Goal: Task Accomplishment & Management: Manage account settings

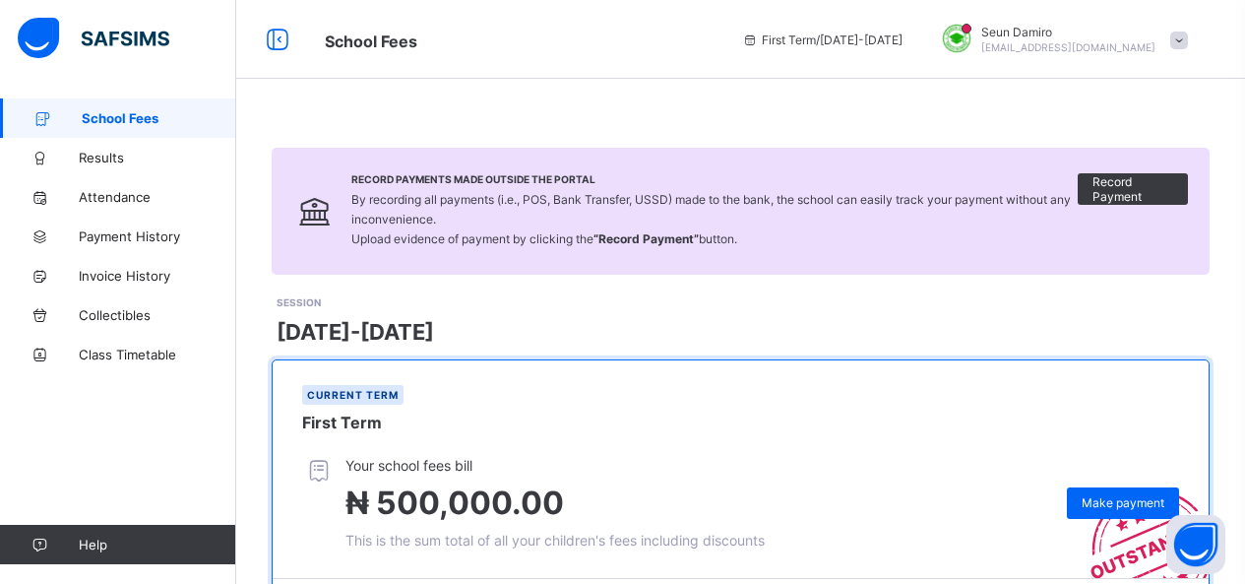
scroll to position [10, 0]
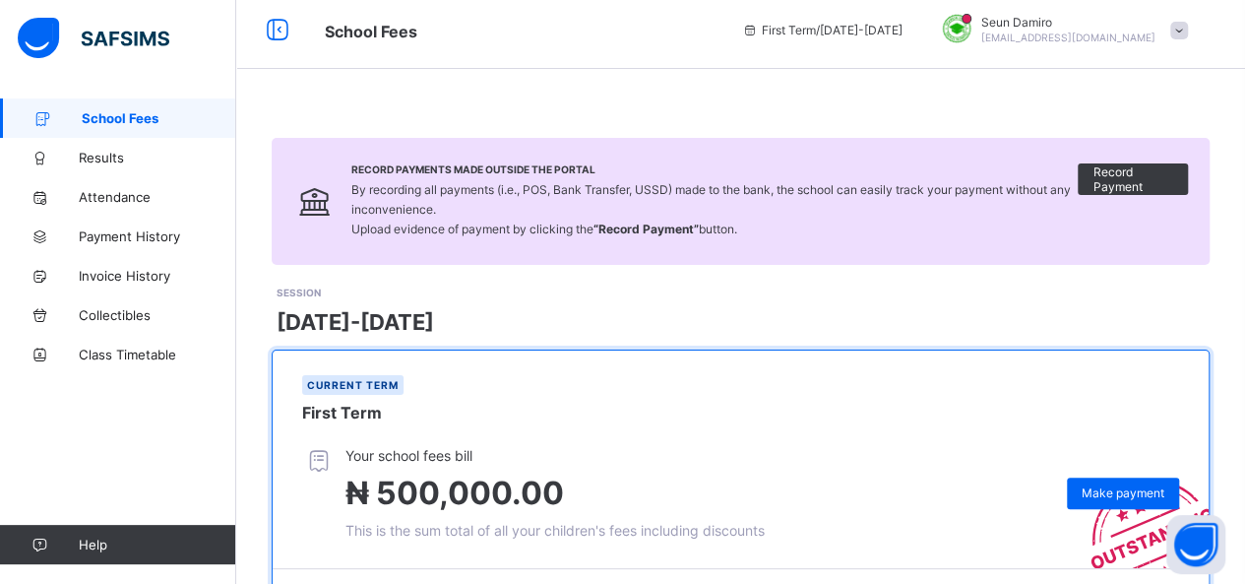
click at [1187, 33] on span at bounding box center [1179, 31] width 18 height 18
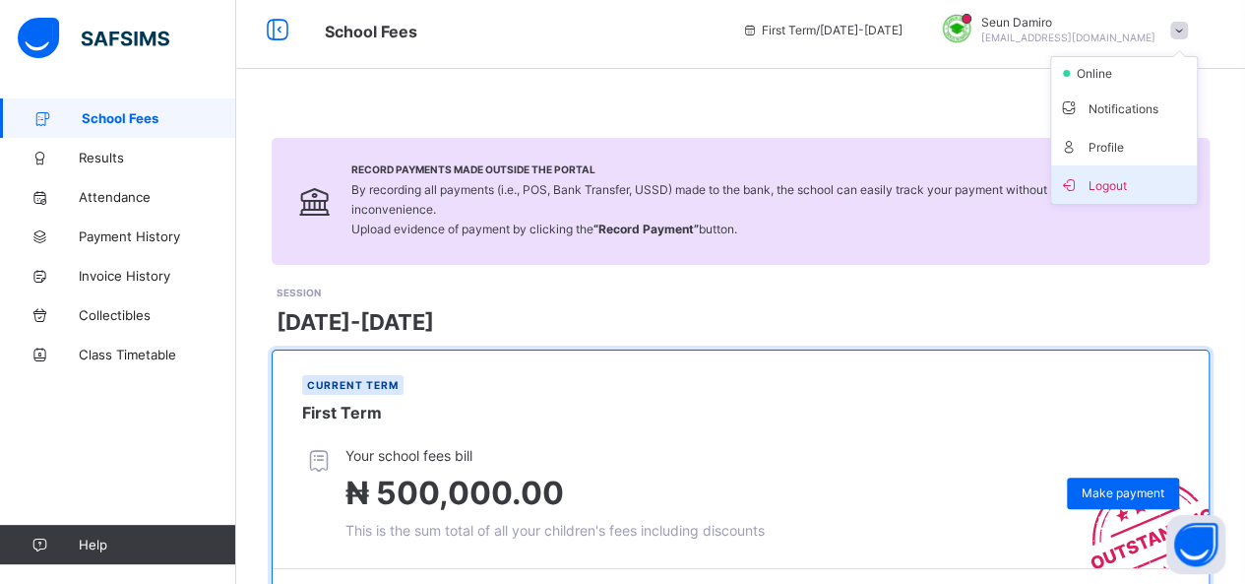
click at [1157, 168] on li "Logout" at bounding box center [1124, 184] width 146 height 38
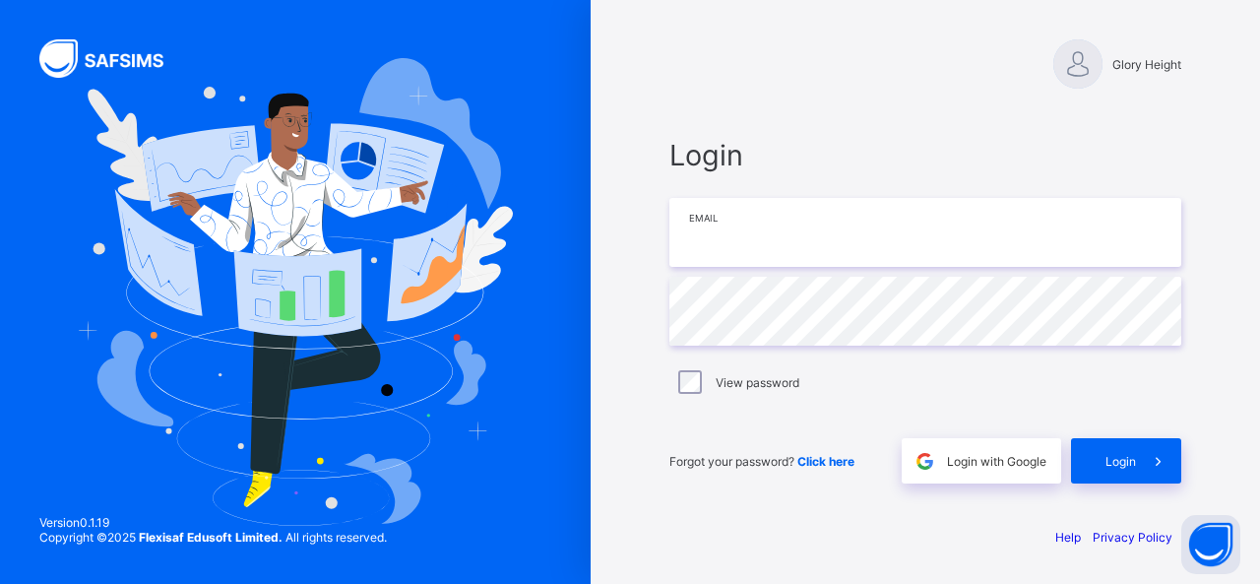
click at [987, 243] on input "email" at bounding box center [925, 232] width 512 height 69
click at [1084, 77] on div at bounding box center [1077, 63] width 49 height 49
click at [1082, 68] on div at bounding box center [1077, 63] width 49 height 49
click at [1157, 64] on span "Glory Height" at bounding box center [1146, 64] width 69 height 15
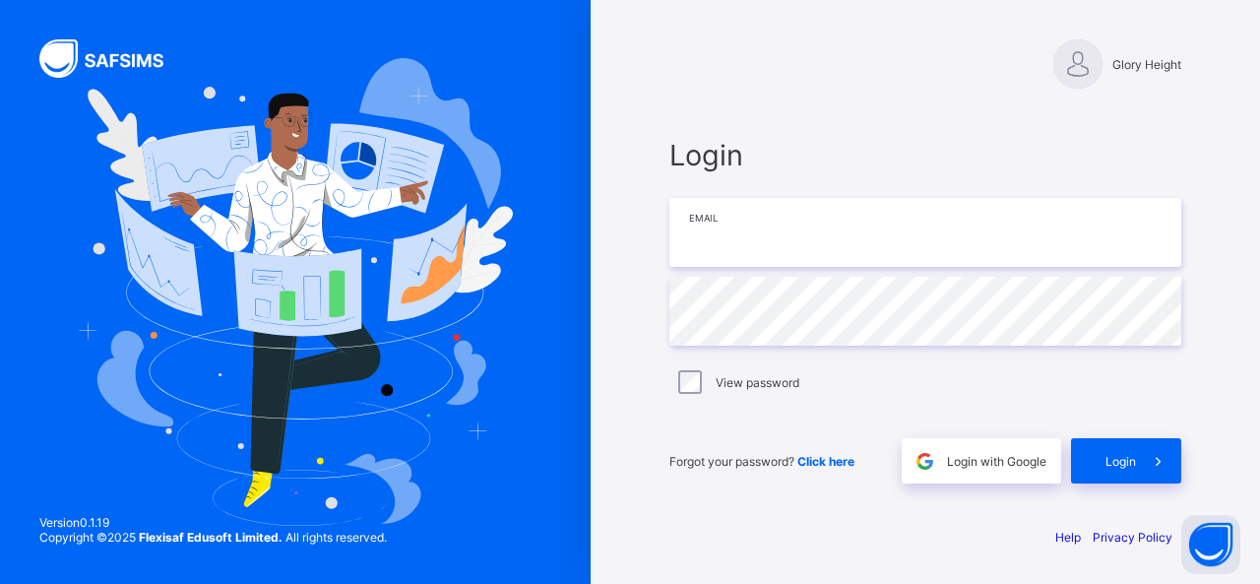
click at [870, 234] on input "email" at bounding box center [925, 232] width 512 height 69
type input "**********"
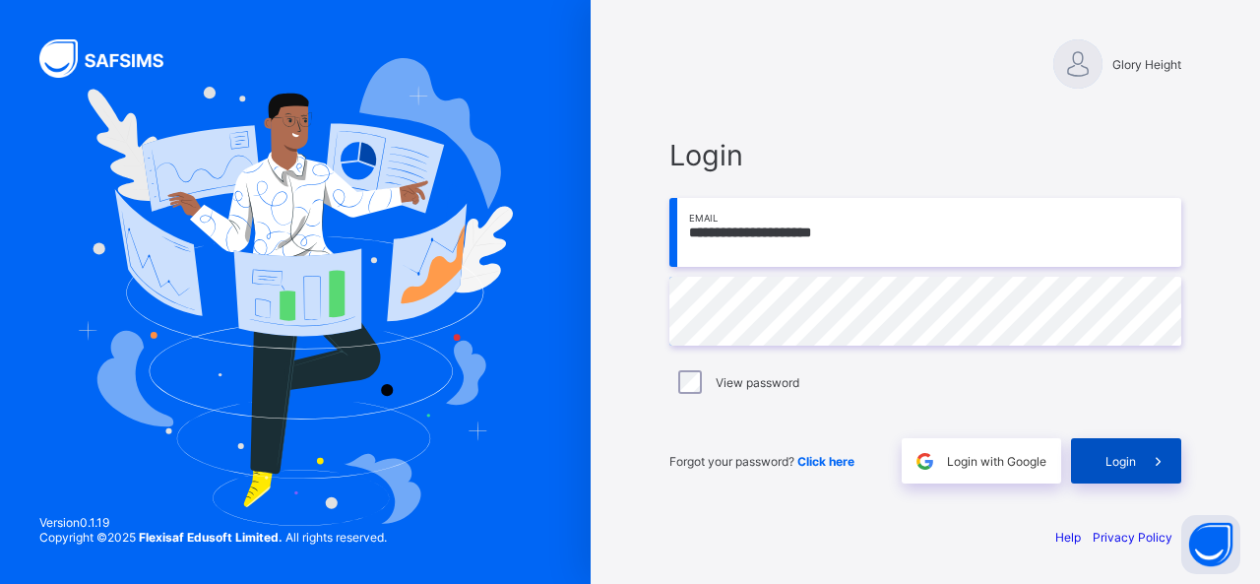
click at [1122, 440] on div "Login" at bounding box center [1126, 460] width 110 height 45
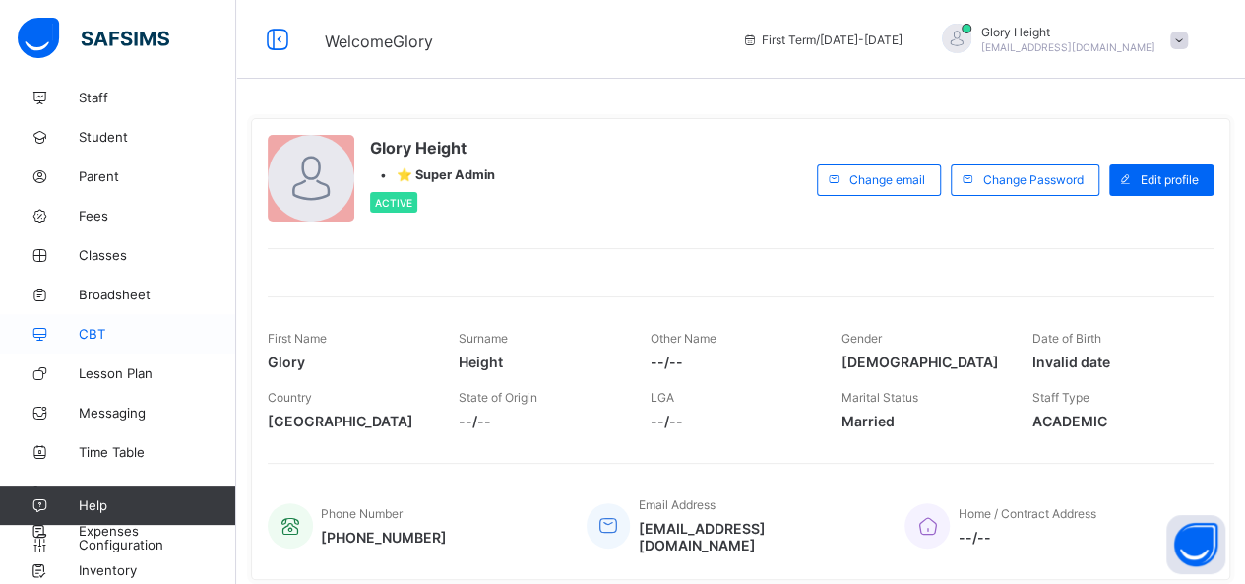
scroll to position [61, 0]
click at [98, 213] on span "Fees" at bounding box center [157, 215] width 157 height 16
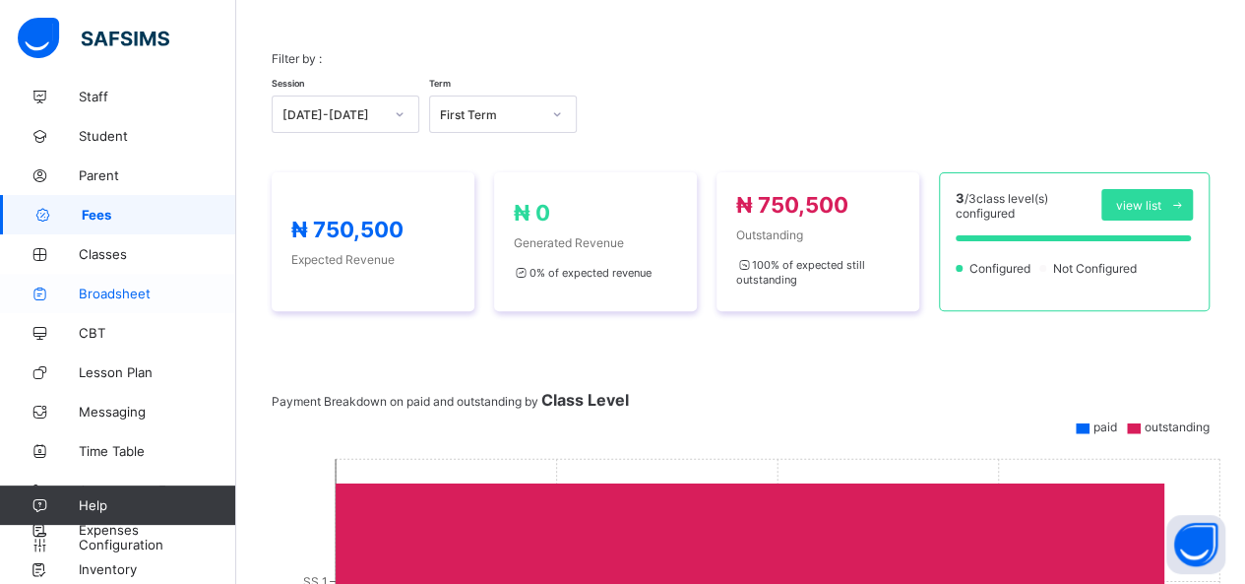
scroll to position [65, 0]
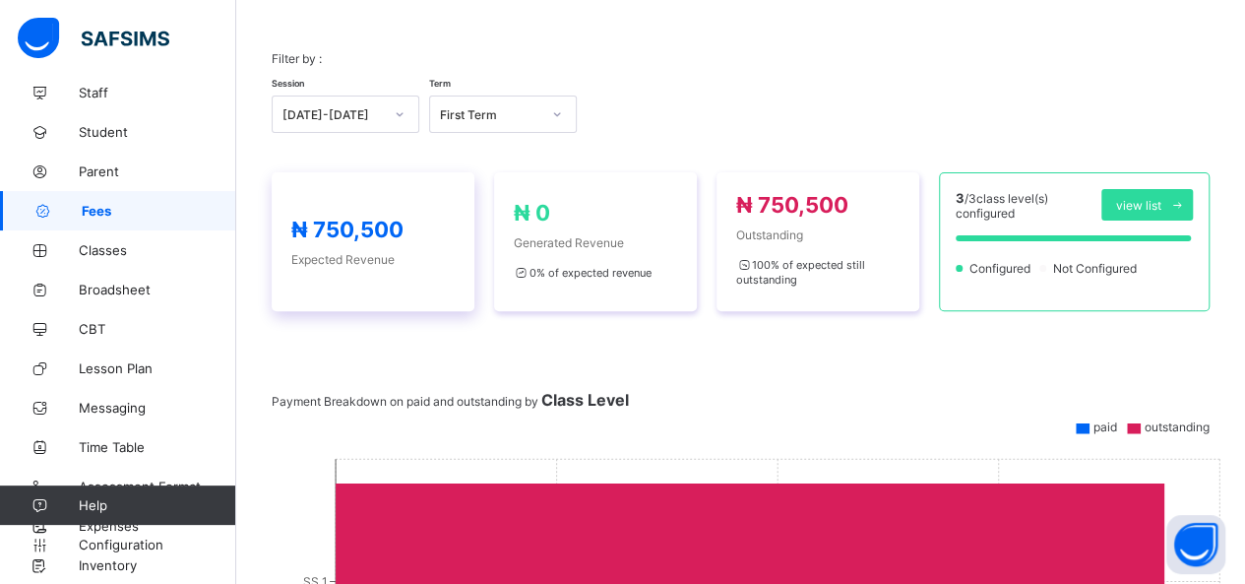
click at [348, 260] on span "Expected Revenue" at bounding box center [372, 259] width 163 height 15
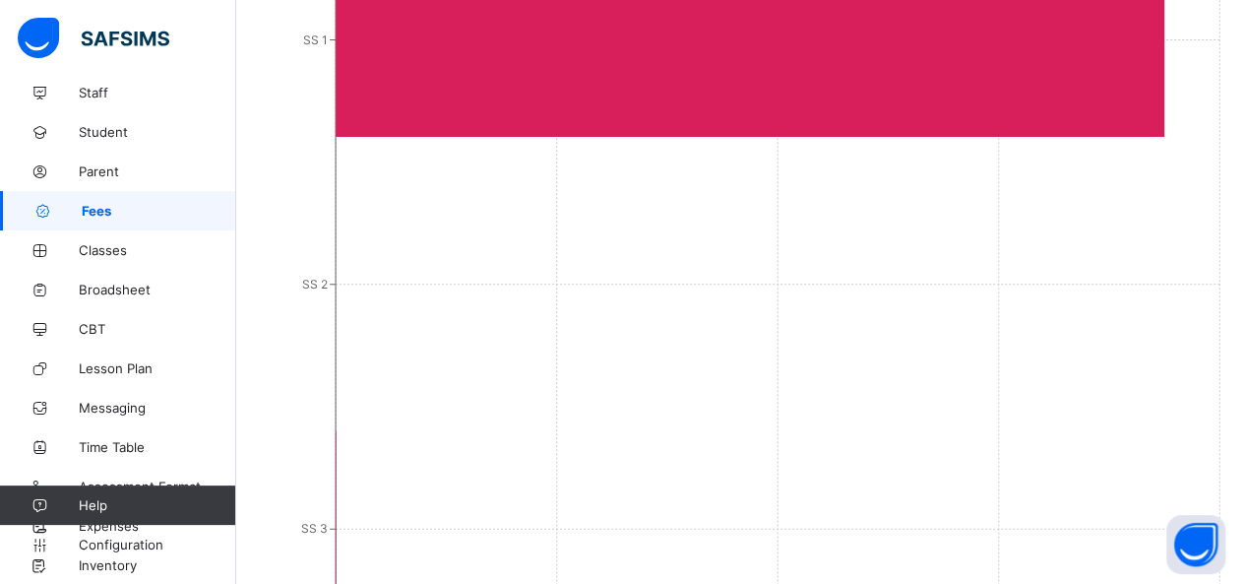
scroll to position [714, 0]
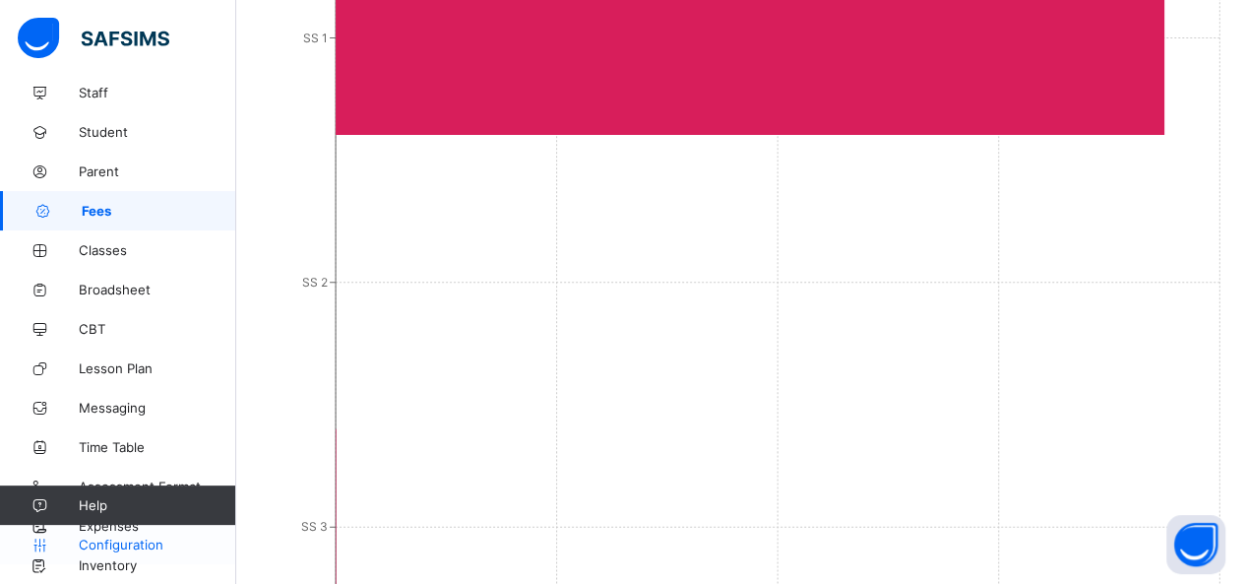
click at [121, 542] on span "Configuration" at bounding box center [157, 544] width 156 height 16
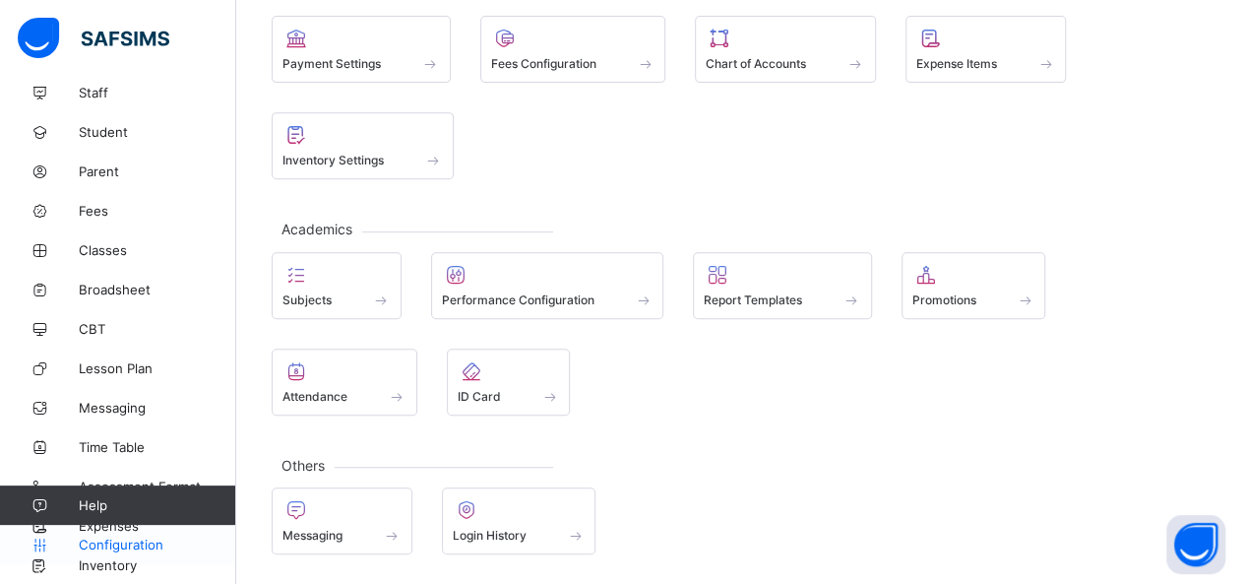
scroll to position [274, 0]
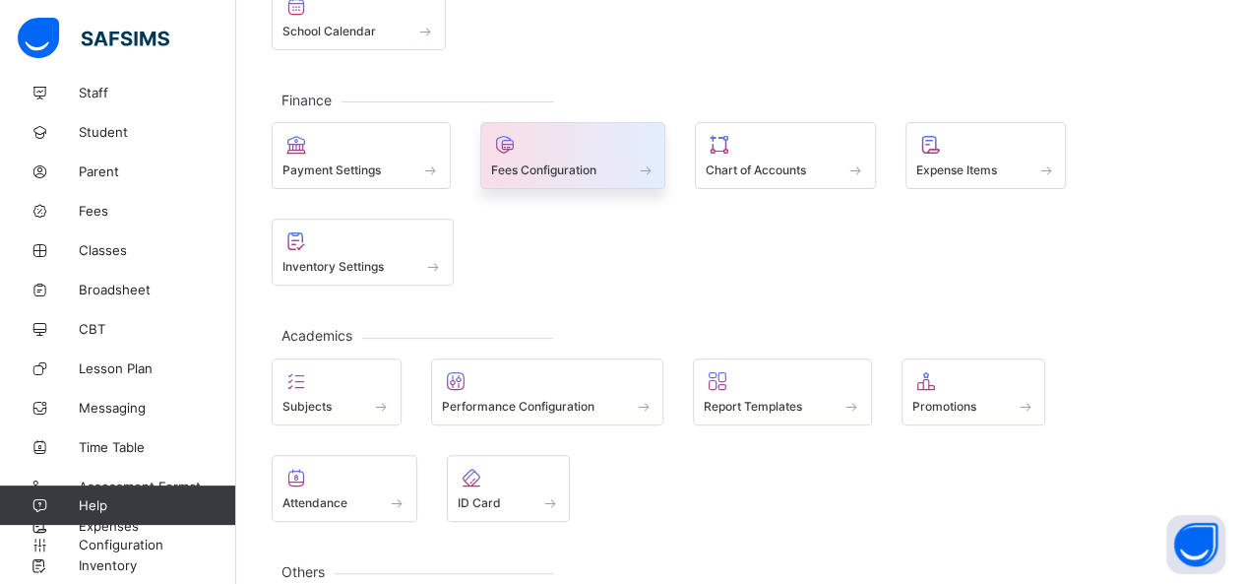
click at [601, 133] on div at bounding box center [573, 145] width 164 height 24
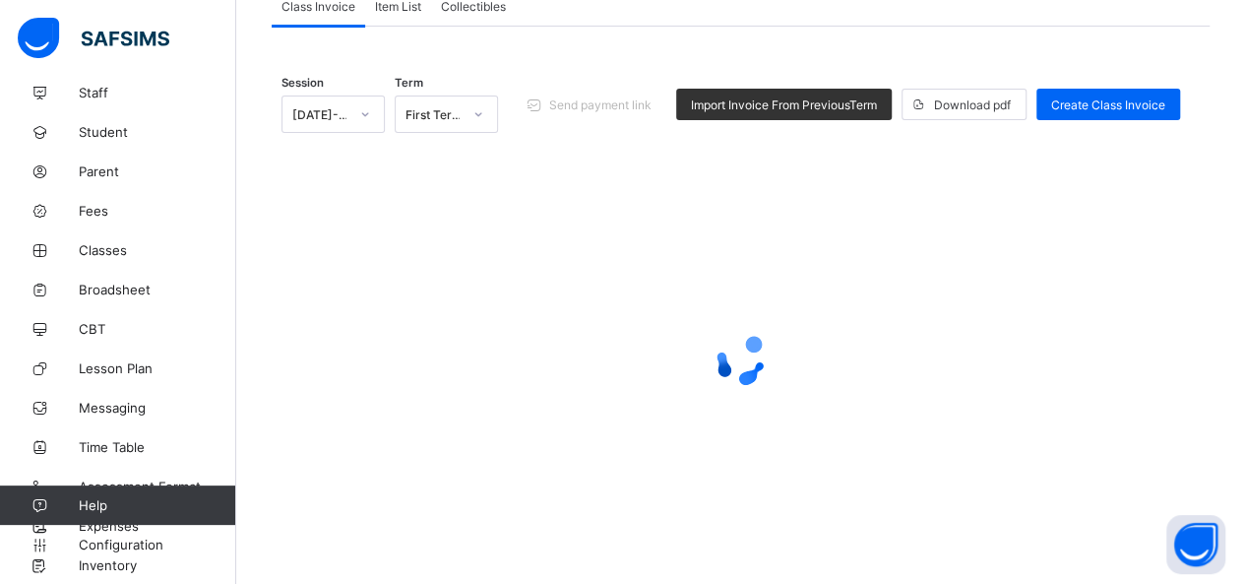
scroll to position [120, 0]
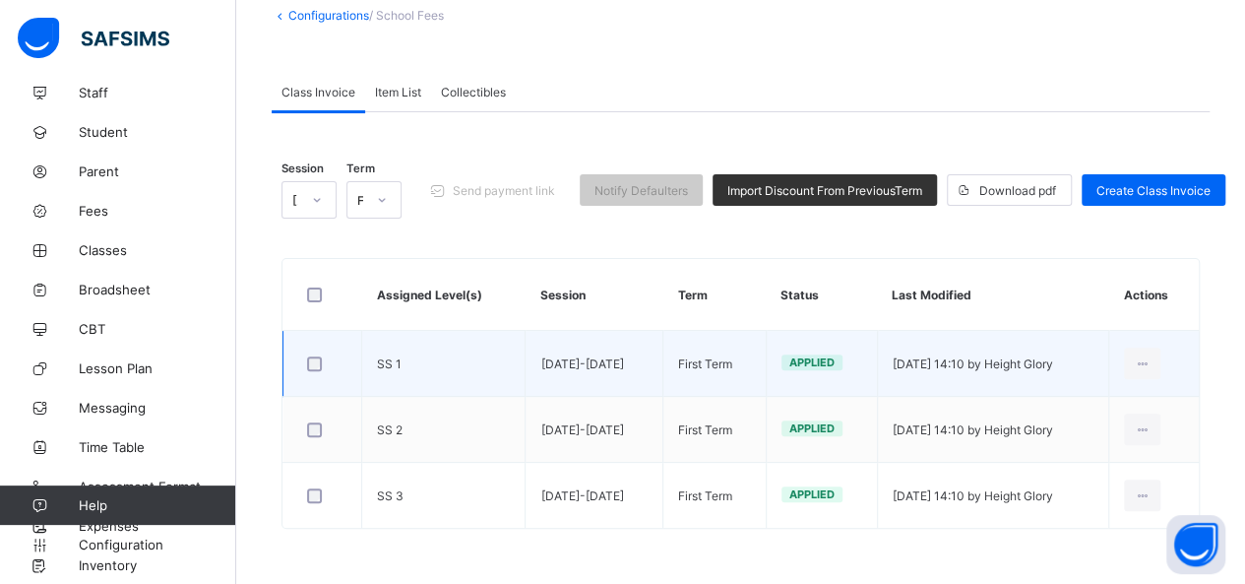
click at [882, 381] on td "[DATE] 14:10 by Height Glory" at bounding box center [993, 364] width 232 height 66
click at [1145, 389] on ul "Edit Invoice" at bounding box center [1104, 407] width 111 height 37
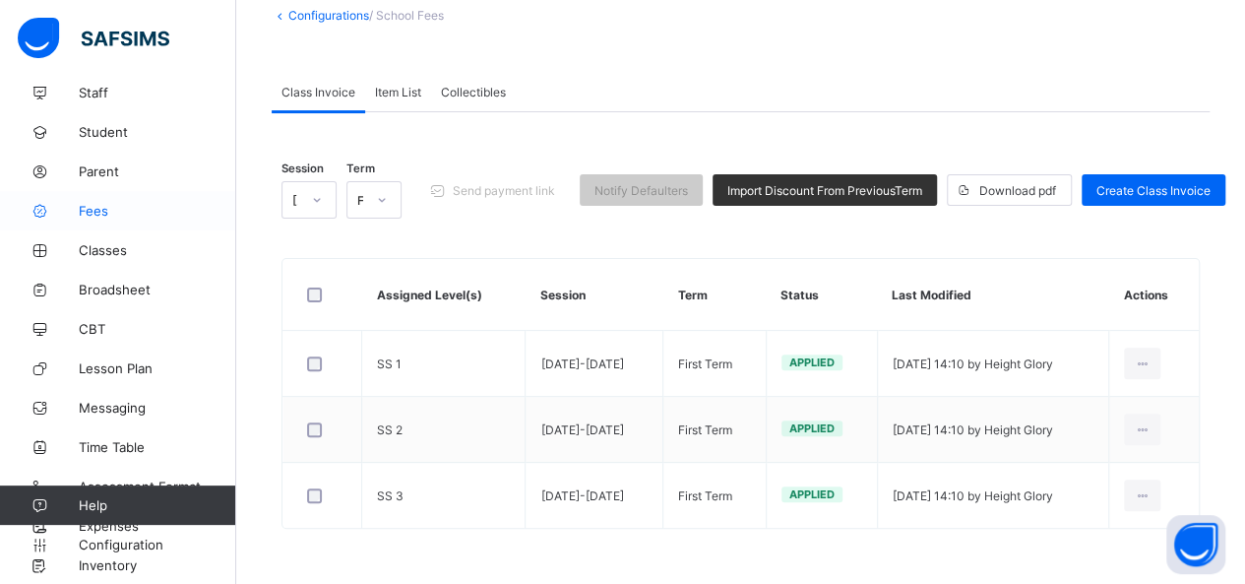
click at [112, 219] on link "Fees" at bounding box center [118, 210] width 236 height 39
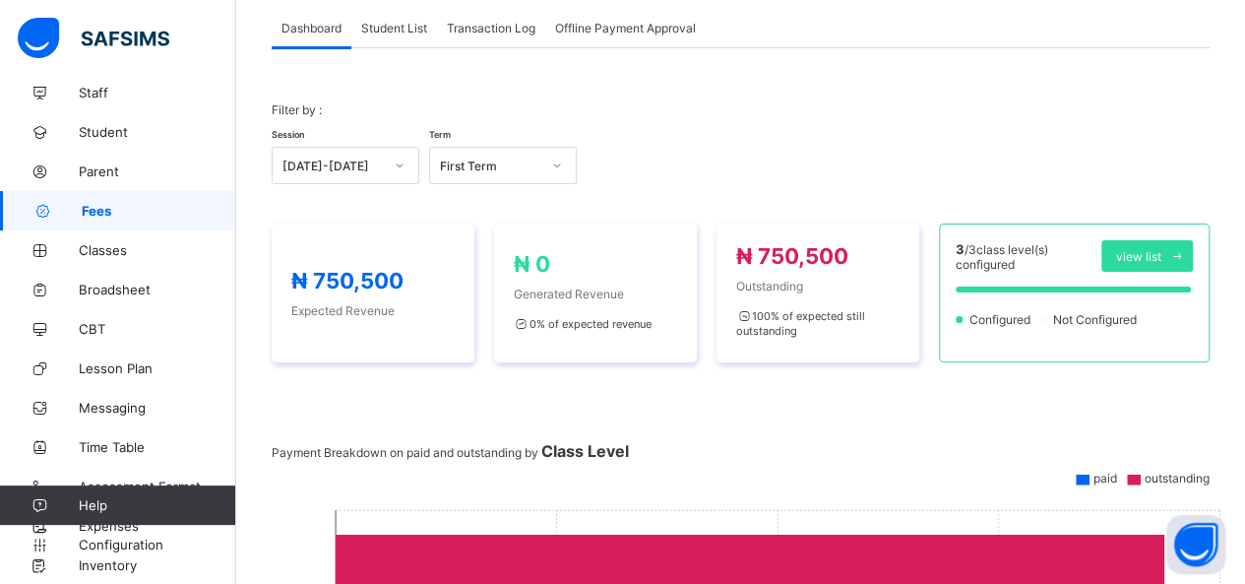
click at [598, 19] on div "Offline Payment Approval" at bounding box center [625, 27] width 160 height 39
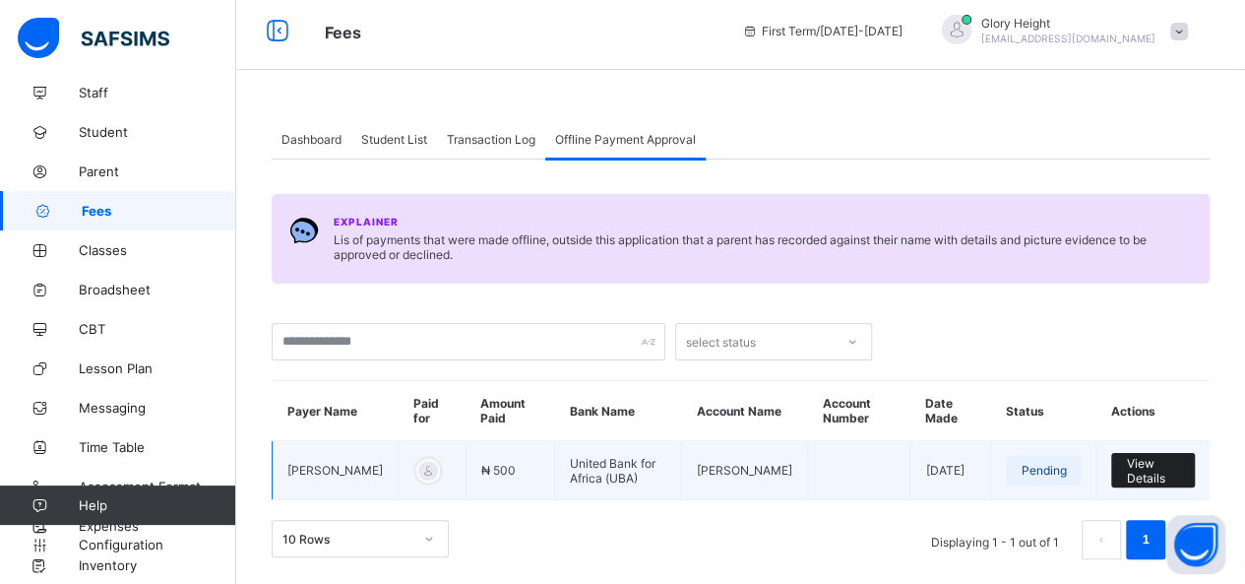
click at [1152, 456] on span "View Details" at bounding box center [1153, 471] width 54 height 30
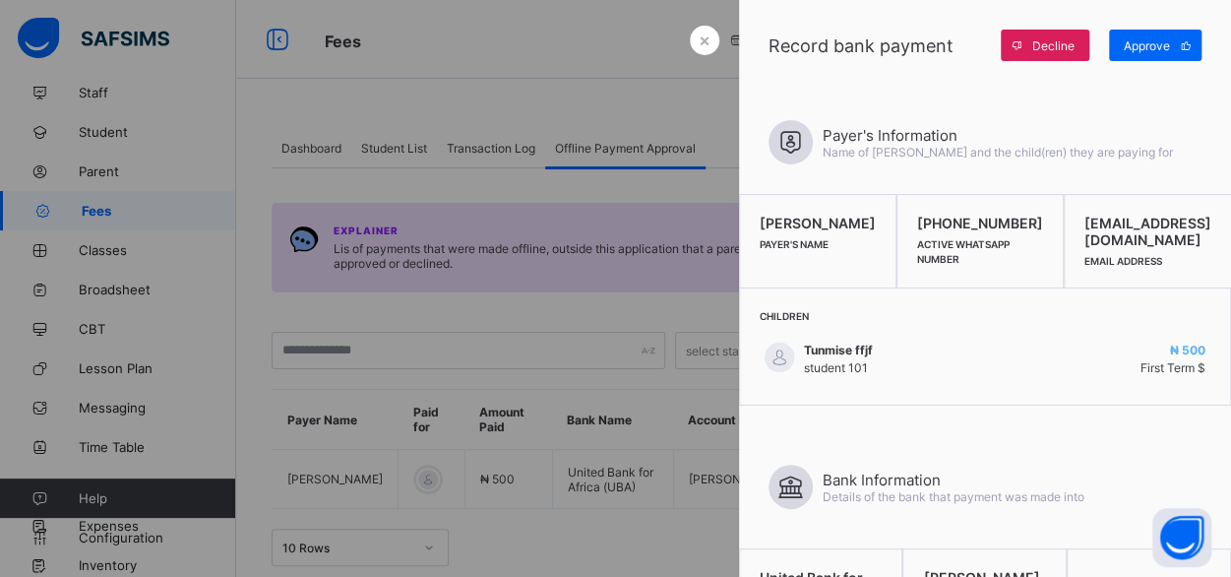
scroll to position [16, 0]
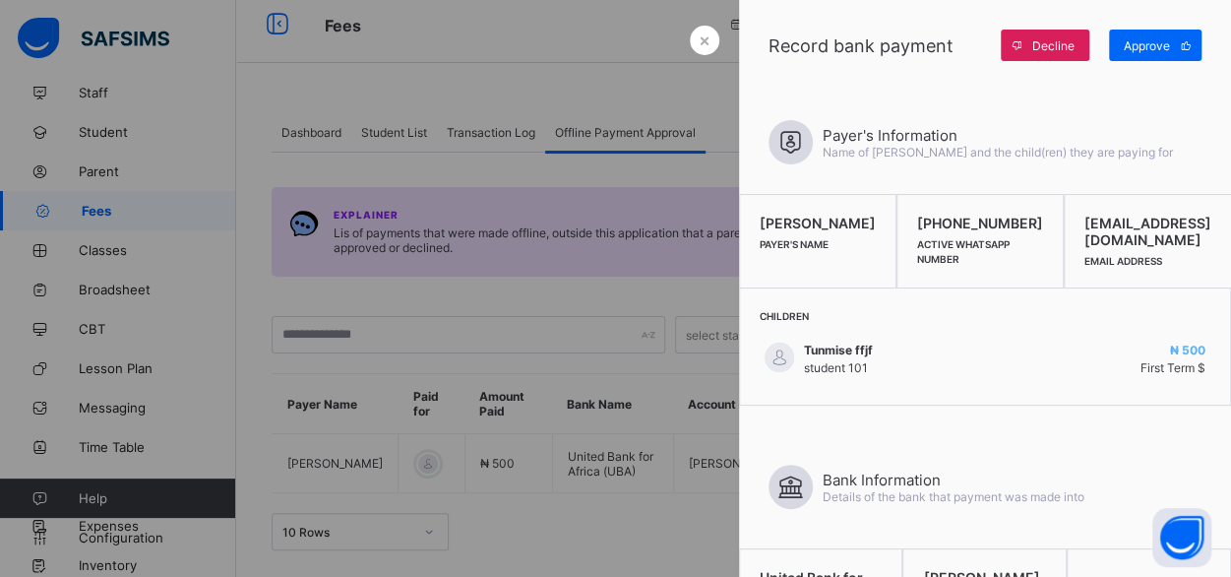
click at [947, 105] on div "Payer's Information Name of payer and the child(ren) they are paying for" at bounding box center [985, 142] width 492 height 103
click at [1073, 45] on span "Decline" at bounding box center [1053, 45] width 42 height 15
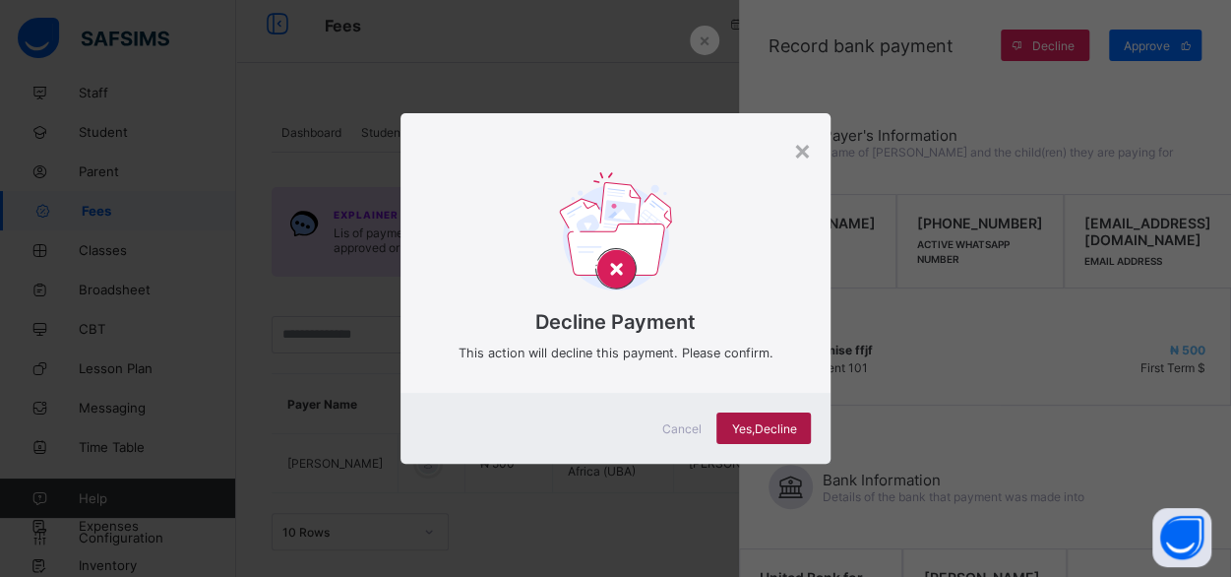
click at [783, 437] on div "Yes, Decline" at bounding box center [763, 427] width 94 height 31
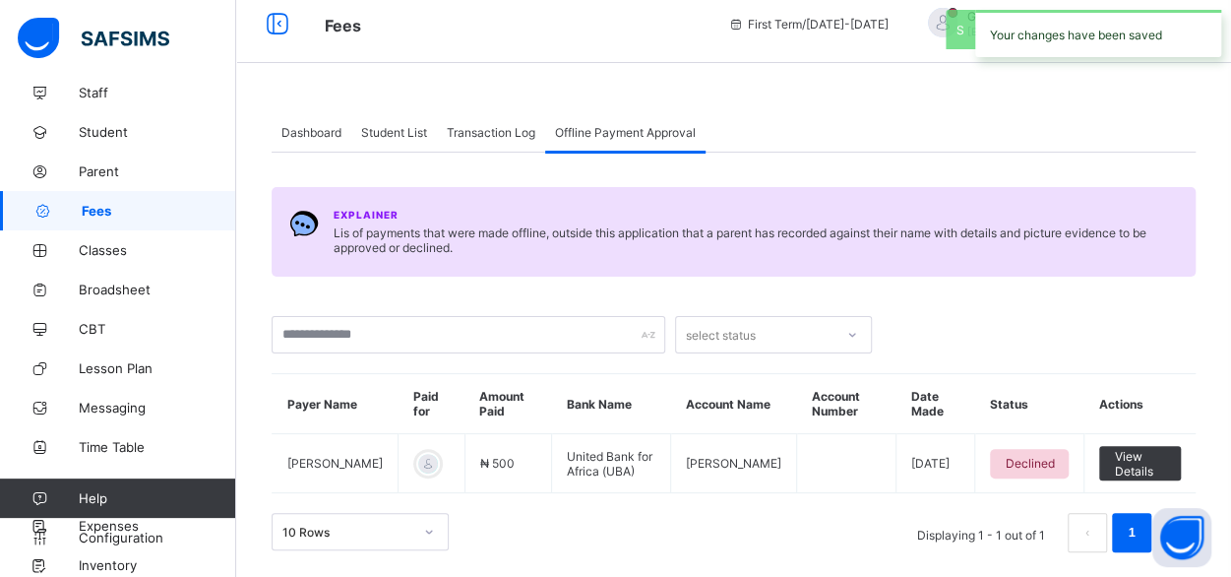
click at [1063, 39] on div "Your changes have been saved" at bounding box center [1098, 33] width 246 height 47
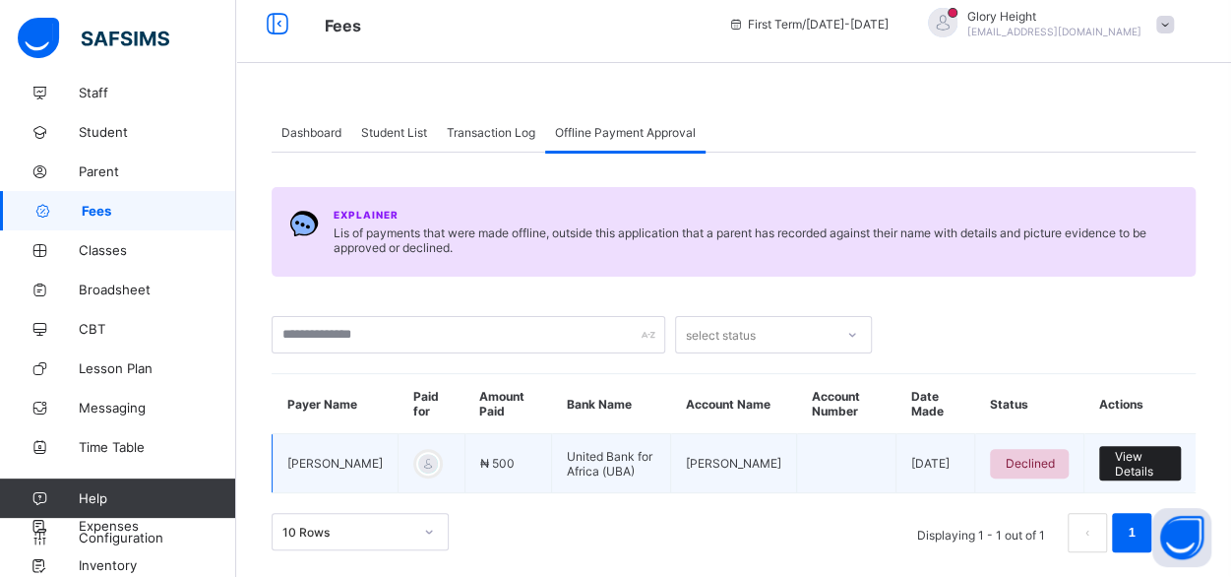
click at [1134, 463] on span "View Details" at bounding box center [1140, 464] width 52 height 30
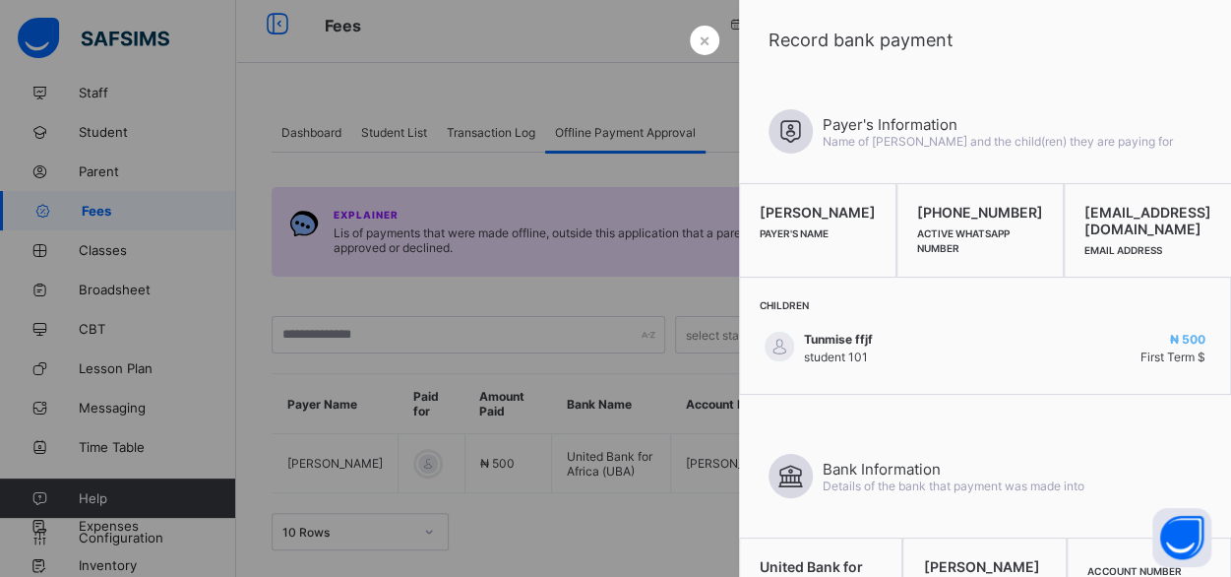
click at [704, 305] on div at bounding box center [615, 288] width 1231 height 577
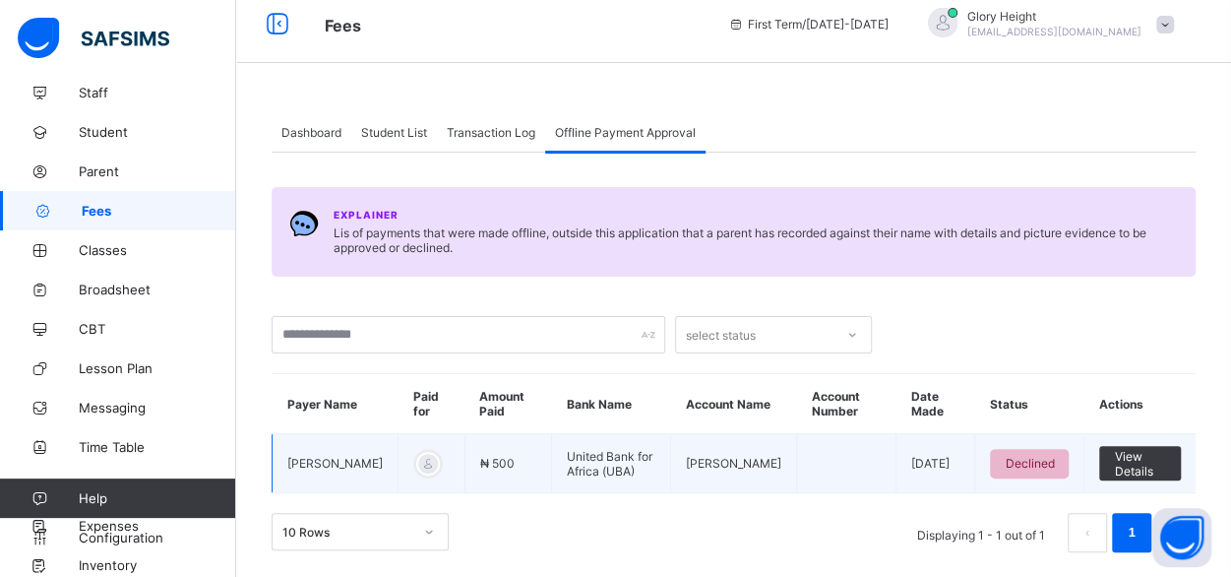
click at [1023, 464] on span "Declined" at bounding box center [1029, 463] width 49 height 15
click at [898, 465] on td "[DATE]" at bounding box center [935, 463] width 79 height 59
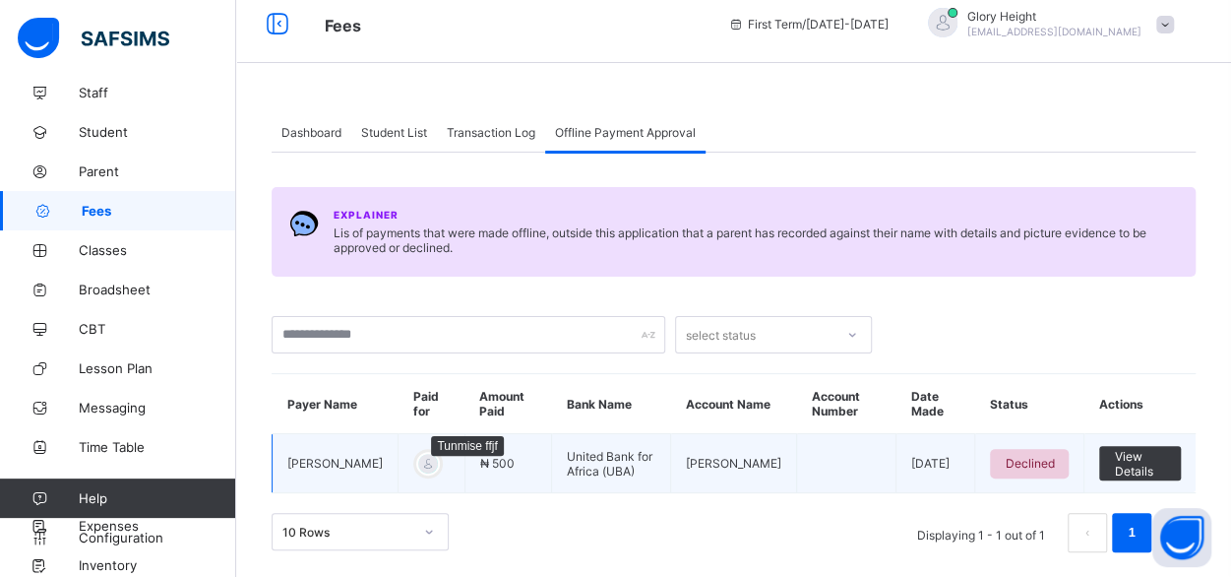
click at [416, 460] on div at bounding box center [428, 464] width 24 height 24
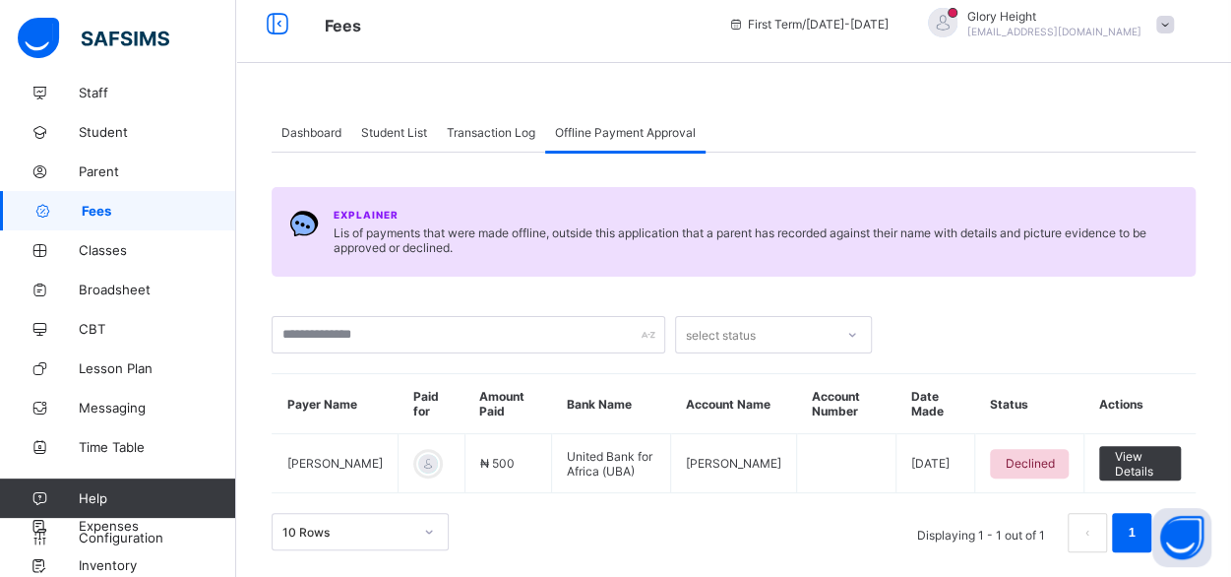
click at [504, 125] on span "Transaction Log" at bounding box center [491, 132] width 89 height 15
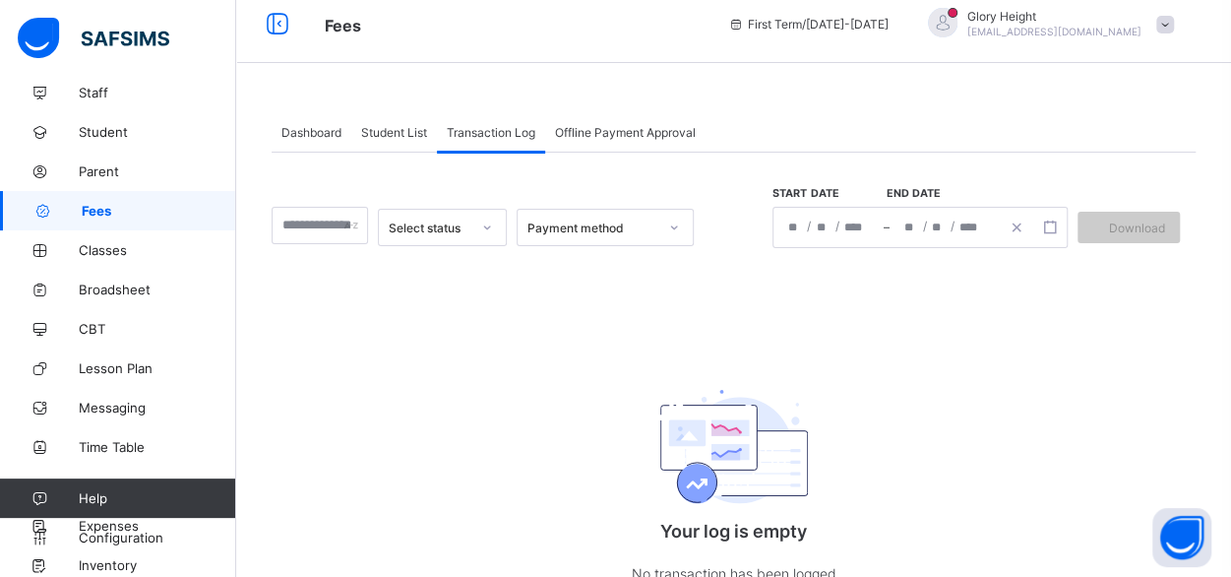
click at [811, 219] on span "/" at bounding box center [809, 225] width 4 height 17
click at [825, 232] on div "/ /" at bounding box center [828, 227] width 110 height 39
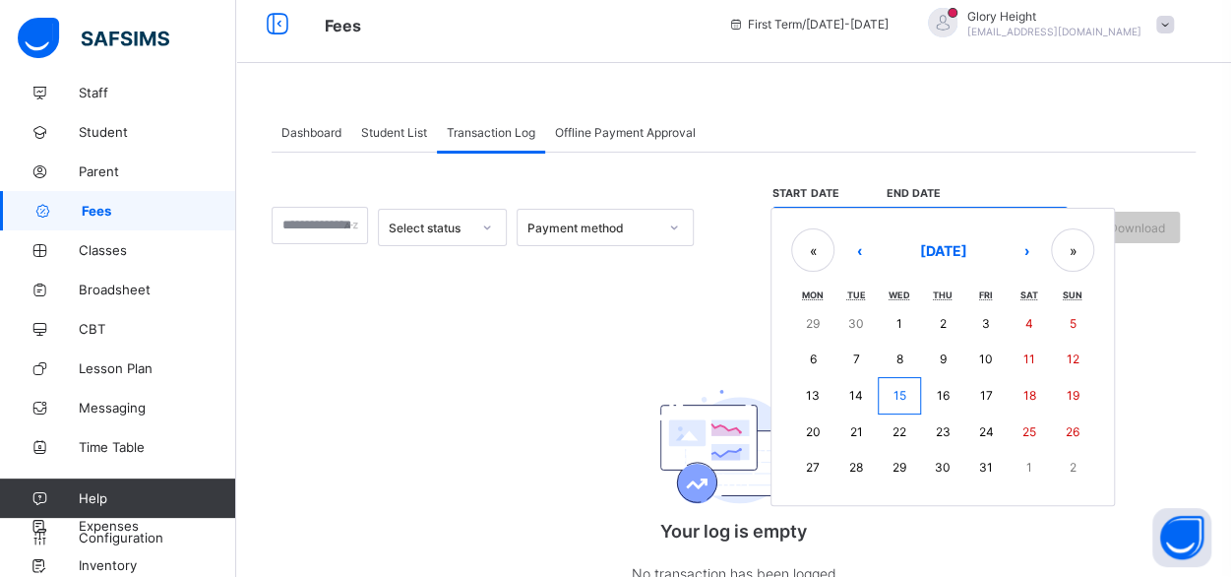
click at [921, 332] on button "1" at bounding box center [899, 323] width 43 height 35
type input "**********"
type input "**"
type input "*"
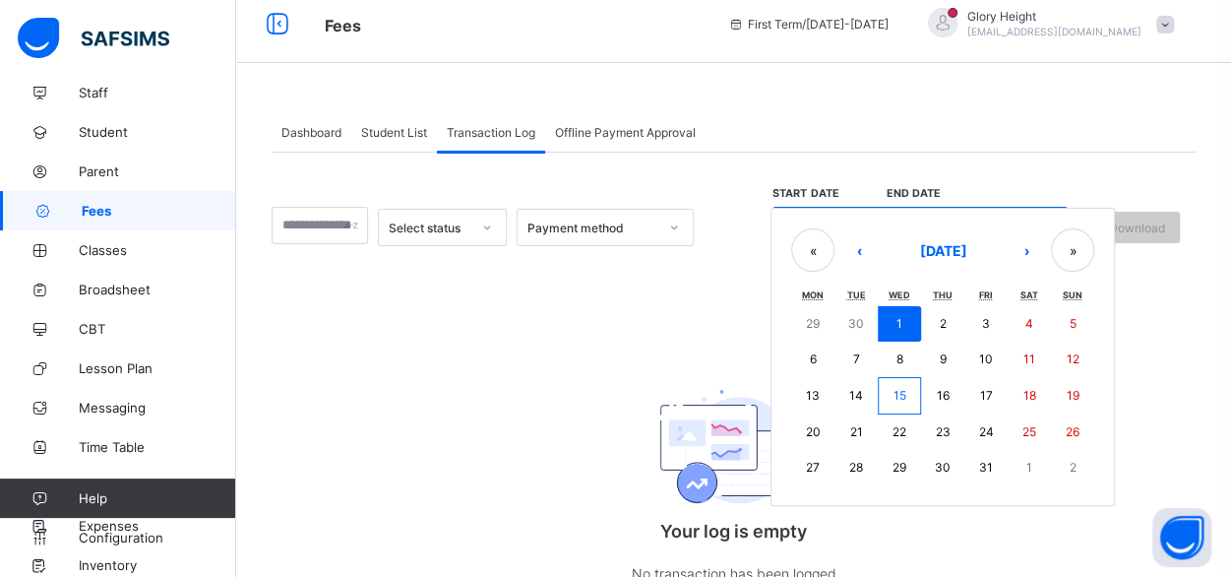
type input "****"
type input "**********"
type input "**"
type input "*"
type input "****"
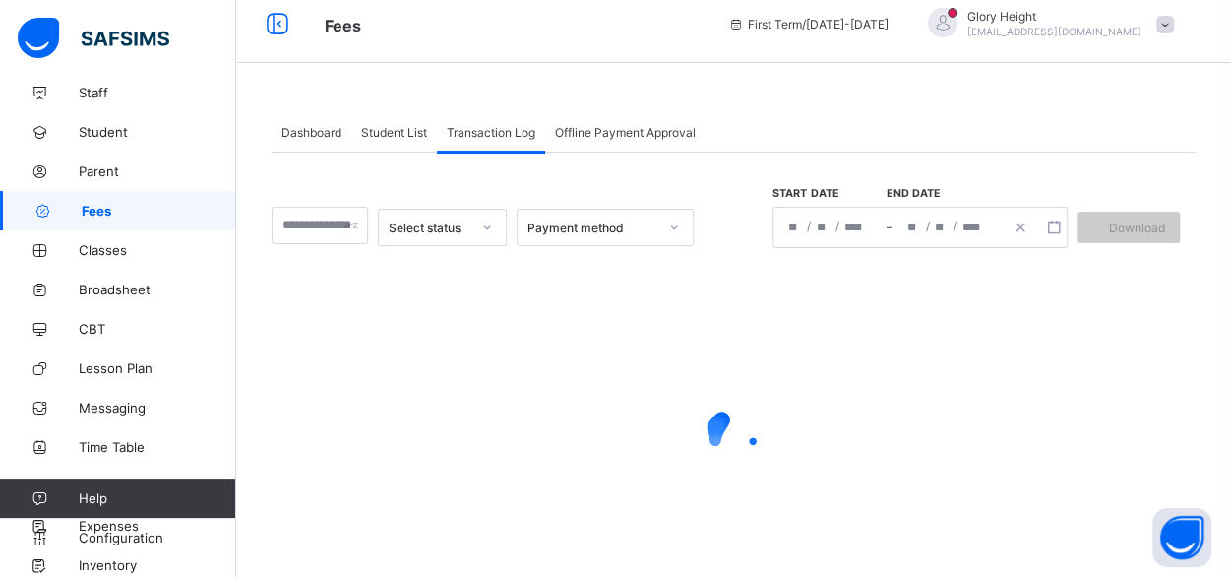
click at [671, 141] on div "Offline Payment Approval" at bounding box center [625, 131] width 160 height 39
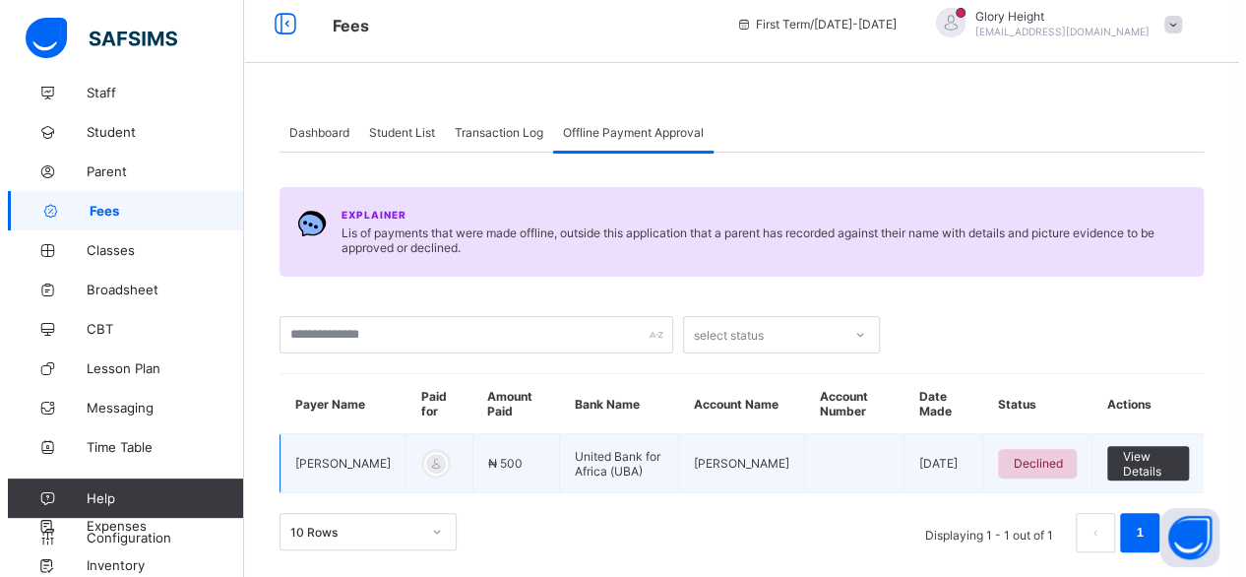
scroll to position [0, 0]
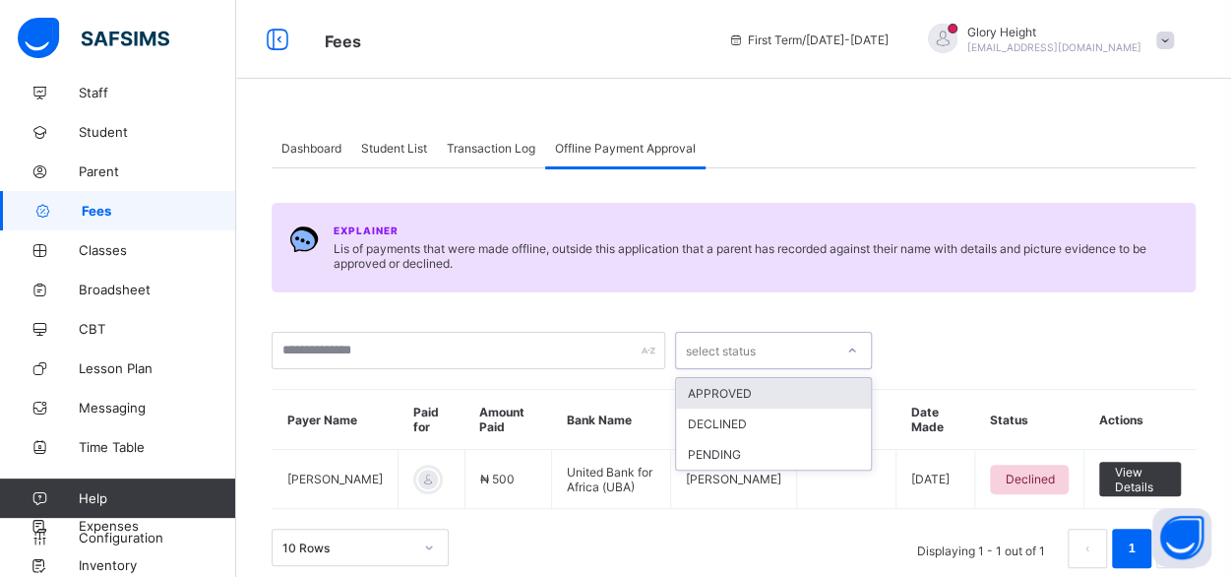
click at [742, 345] on div "select status" at bounding box center [721, 350] width 70 height 37
click at [710, 314] on div "option APPROVED focused, 1 of 3. 3 results available. Use Up and Down to choose…" at bounding box center [734, 340] width 924 height 57
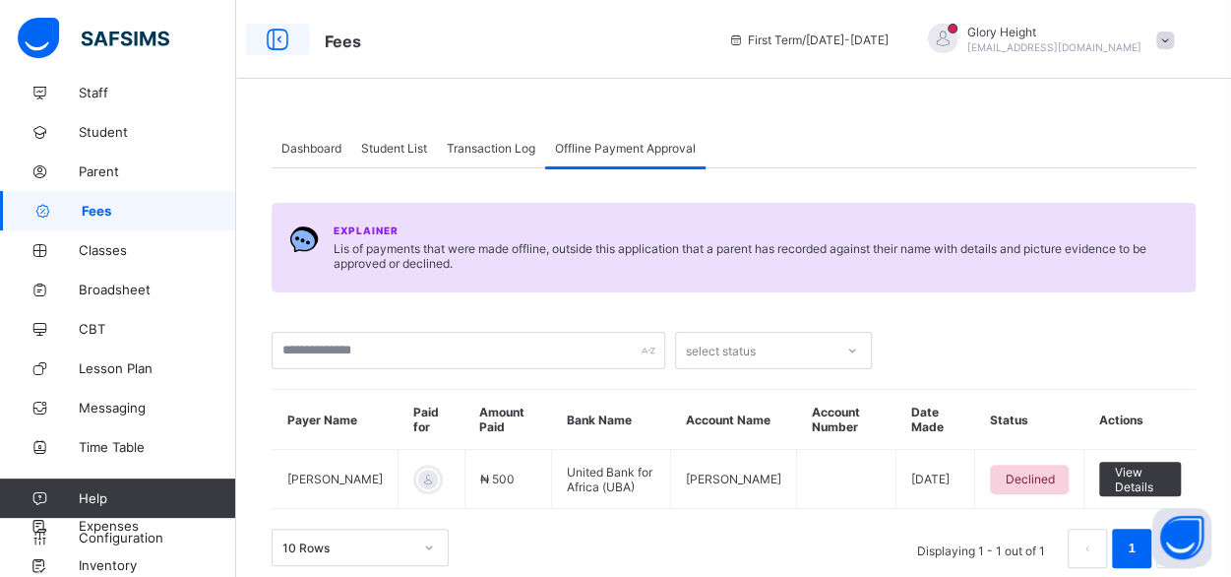
click at [275, 49] on icon at bounding box center [277, 40] width 33 height 29
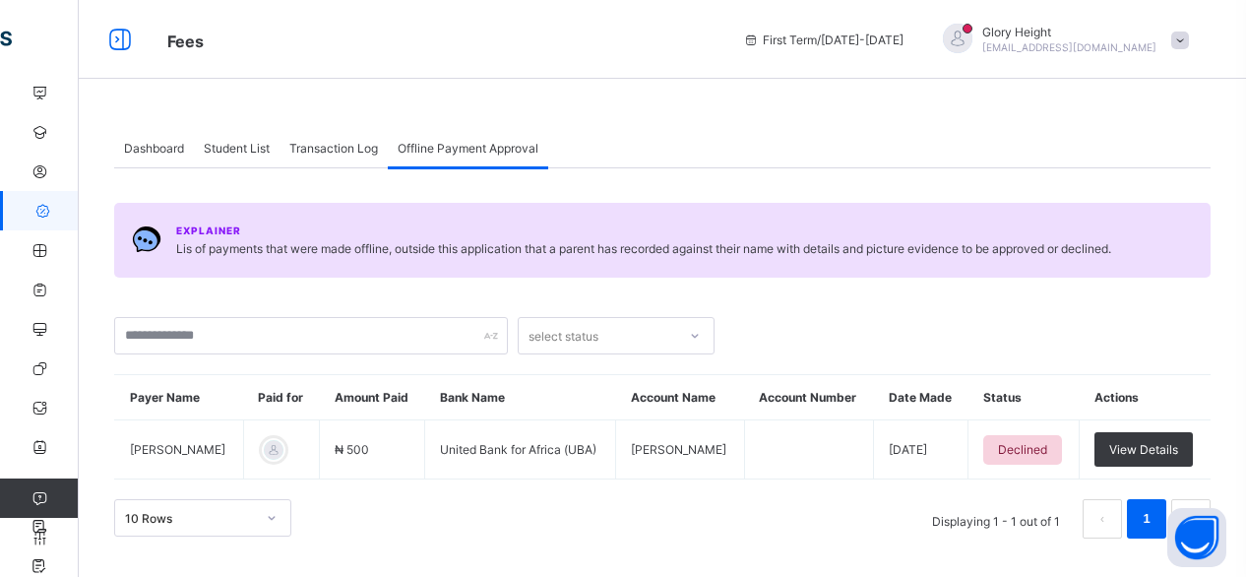
click at [1132, 525] on li "1" at bounding box center [1146, 518] width 39 height 39
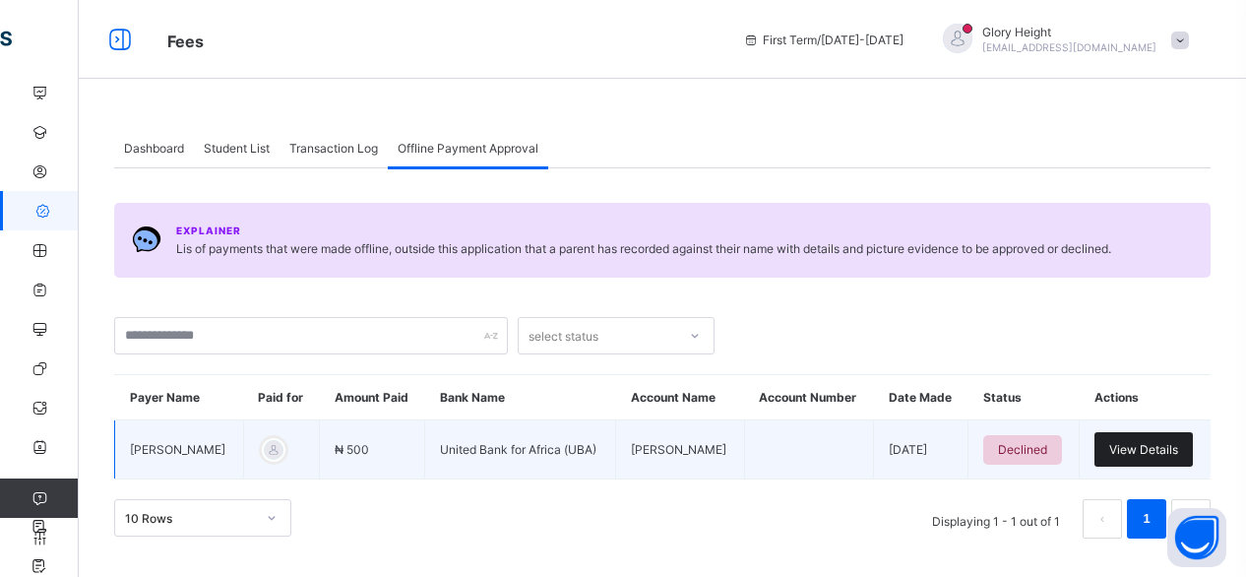
click at [1136, 432] on div "View Details" at bounding box center [1143, 449] width 98 height 34
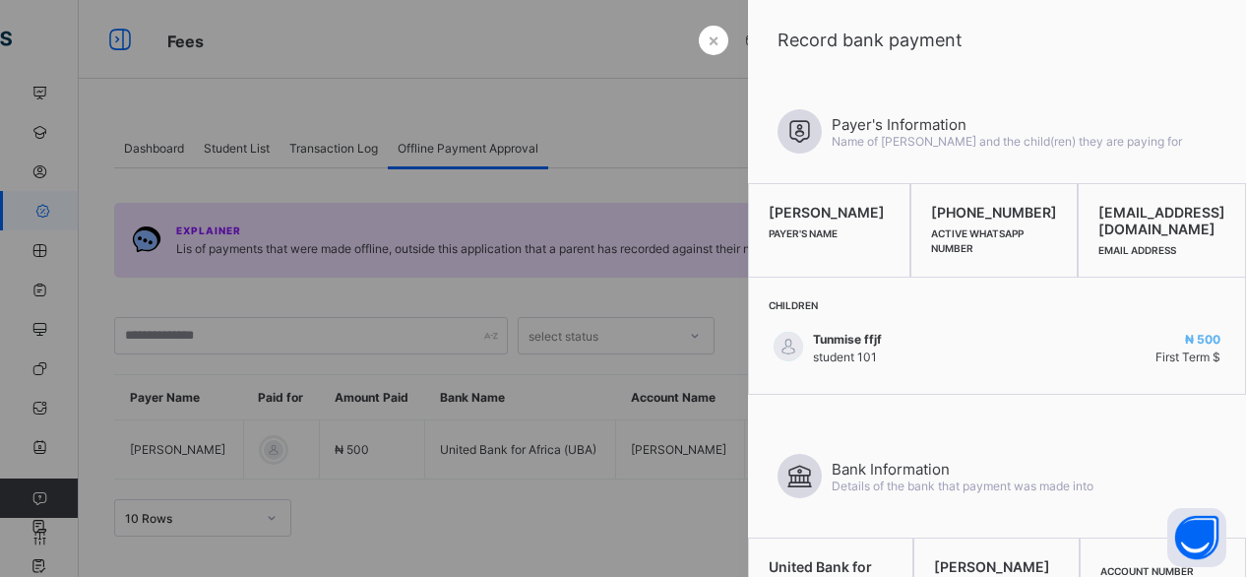
click at [614, 151] on div at bounding box center [623, 288] width 1246 height 577
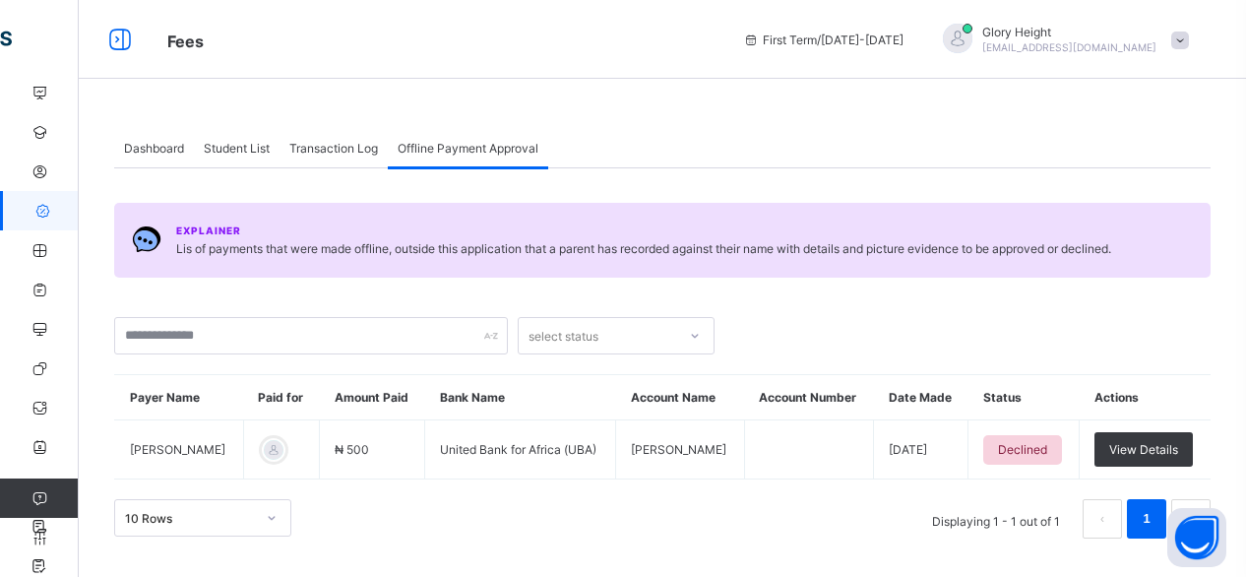
click at [182, 42] on span "Fees" at bounding box center [185, 41] width 36 height 20
